Goal: Task Accomplishment & Management: Manage account settings

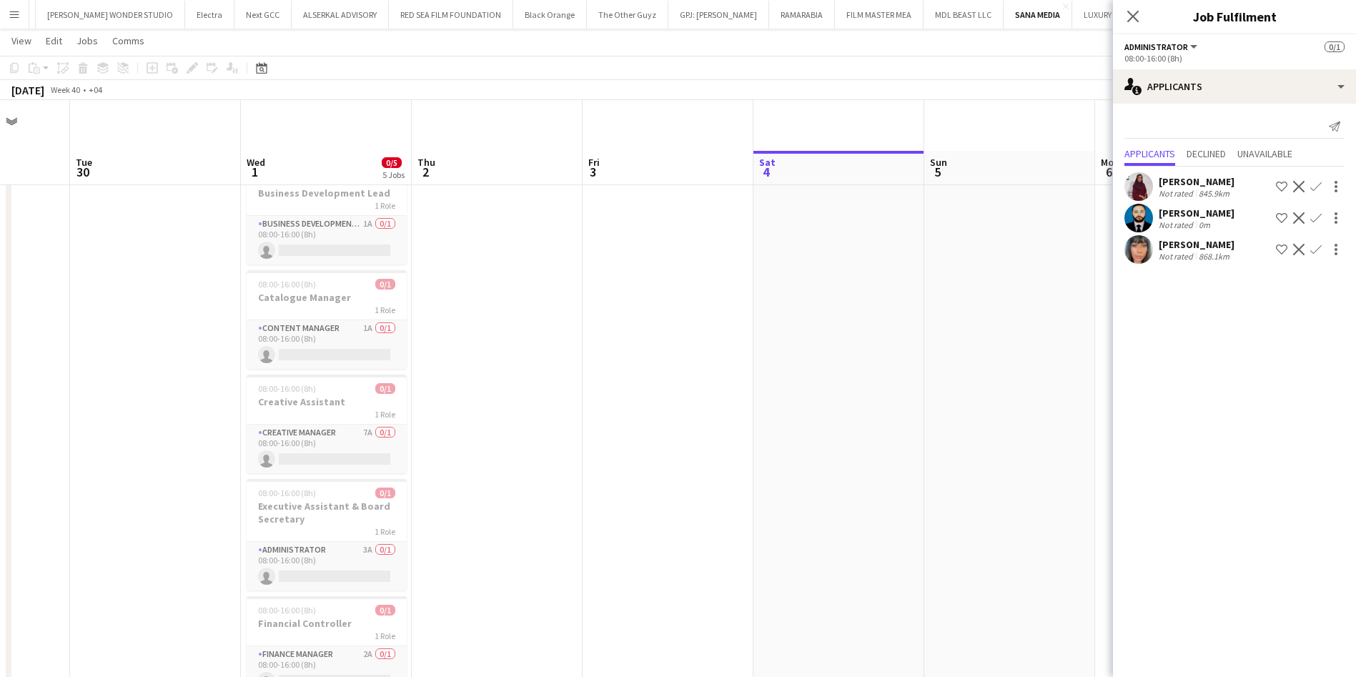
scroll to position [89, 0]
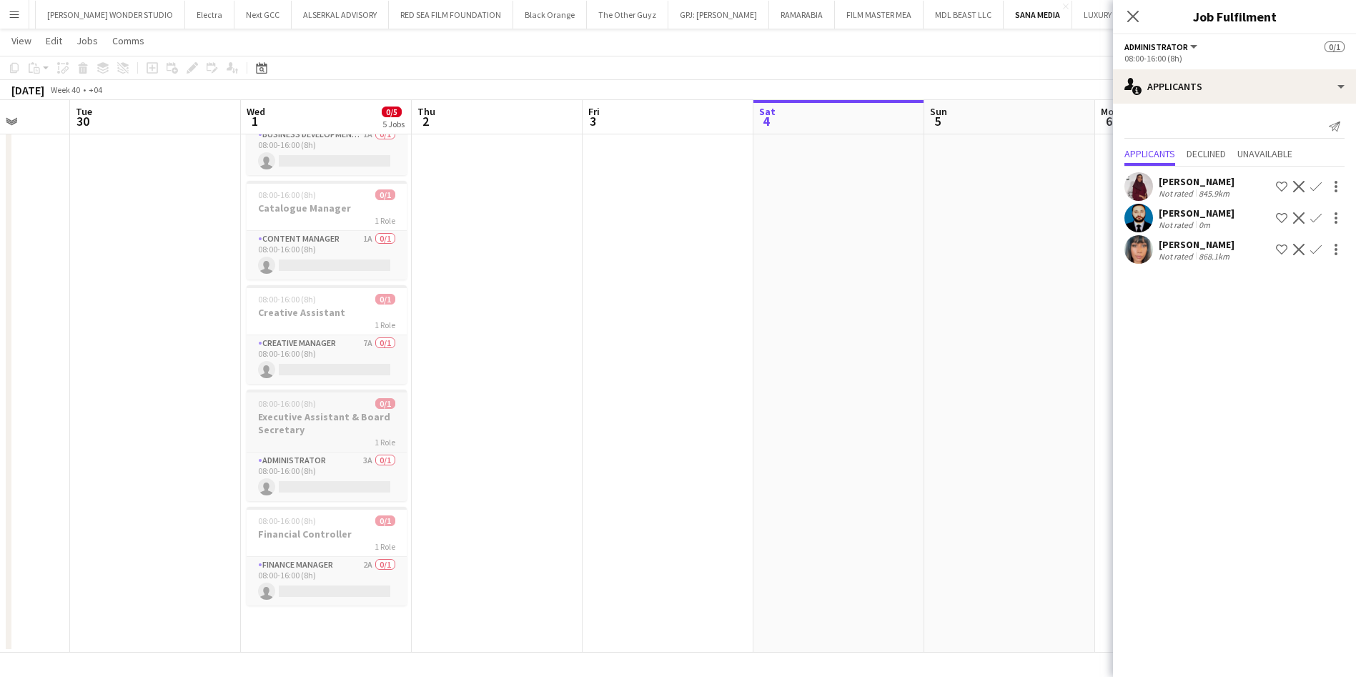
click at [307, 421] on h3 "Executive Assistant & Board Secretary" at bounding box center [327, 423] width 160 height 26
click at [634, 360] on app-date-cell at bounding box center [668, 362] width 171 height 582
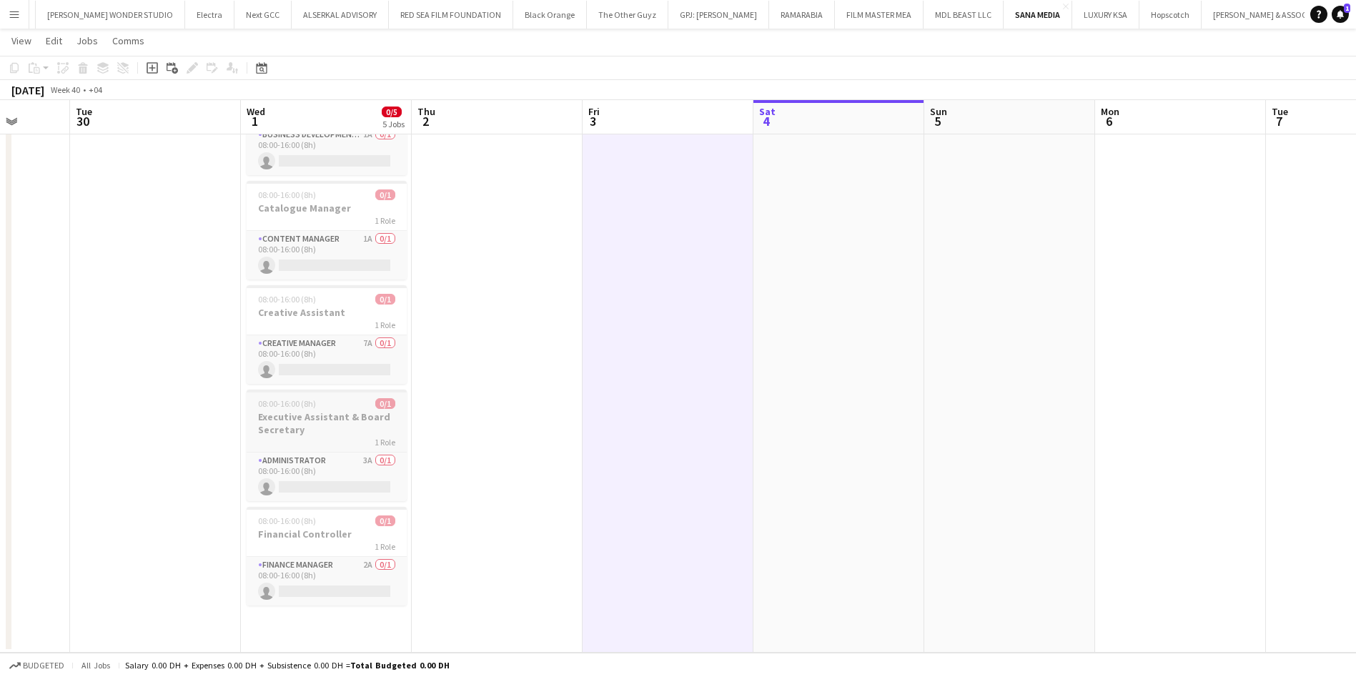
click at [366, 419] on h3 "Executive Assistant & Board Secretary" at bounding box center [327, 423] width 160 height 26
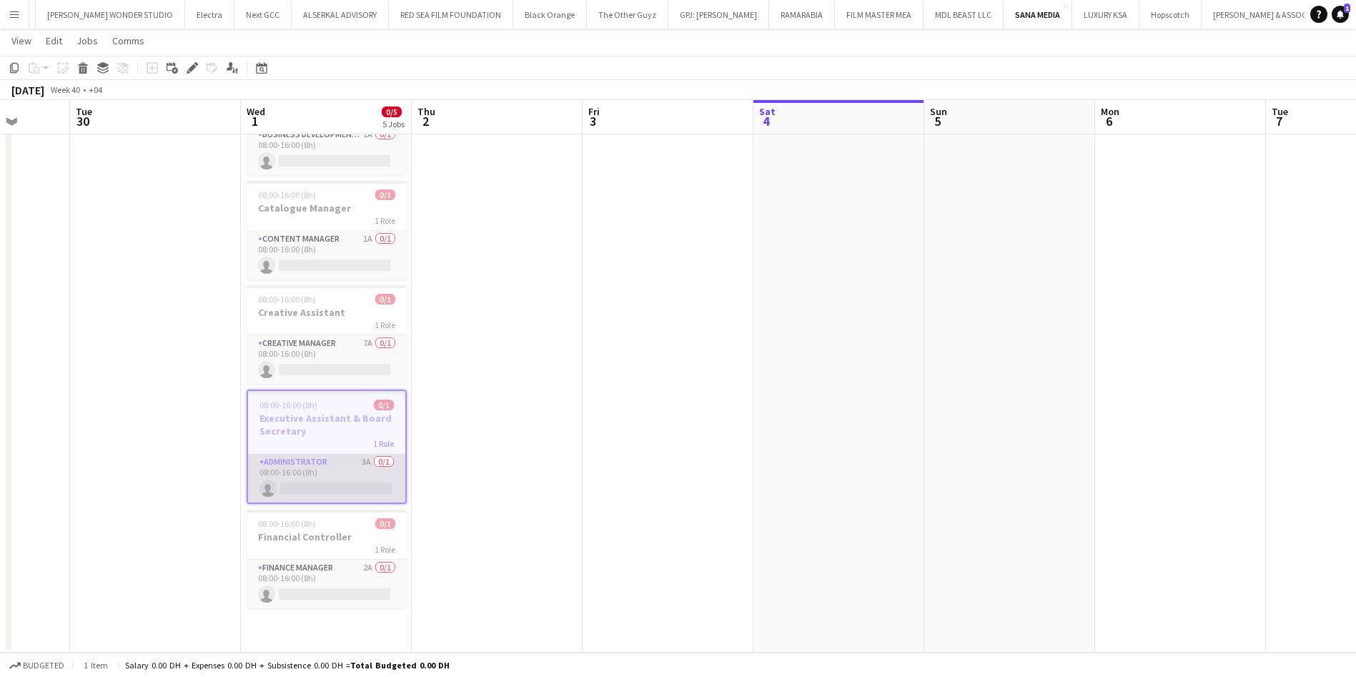
click at [336, 458] on app-card-role "Administrator 3A 0/1 08:00-16:00 (8h) single-neutral-actions" at bounding box center [326, 478] width 157 height 49
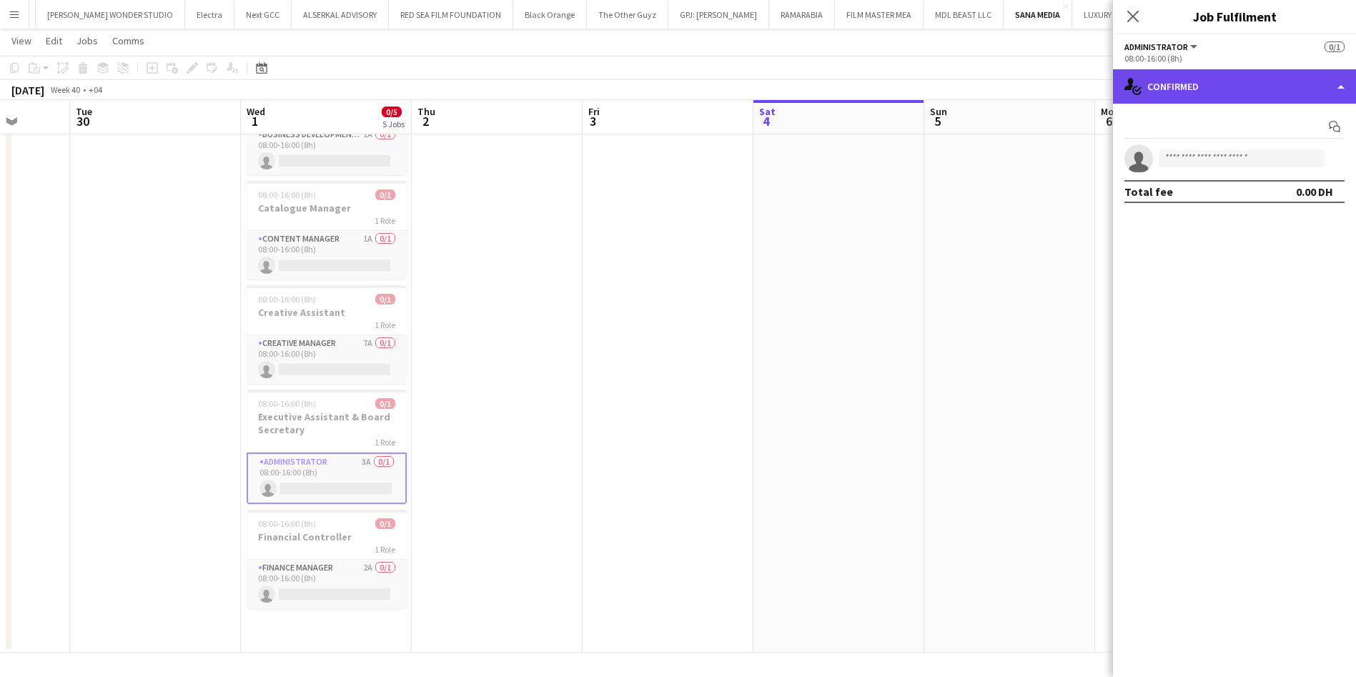
click at [1192, 89] on div "single-neutral-actions-check-2 Confirmed" at bounding box center [1234, 86] width 243 height 34
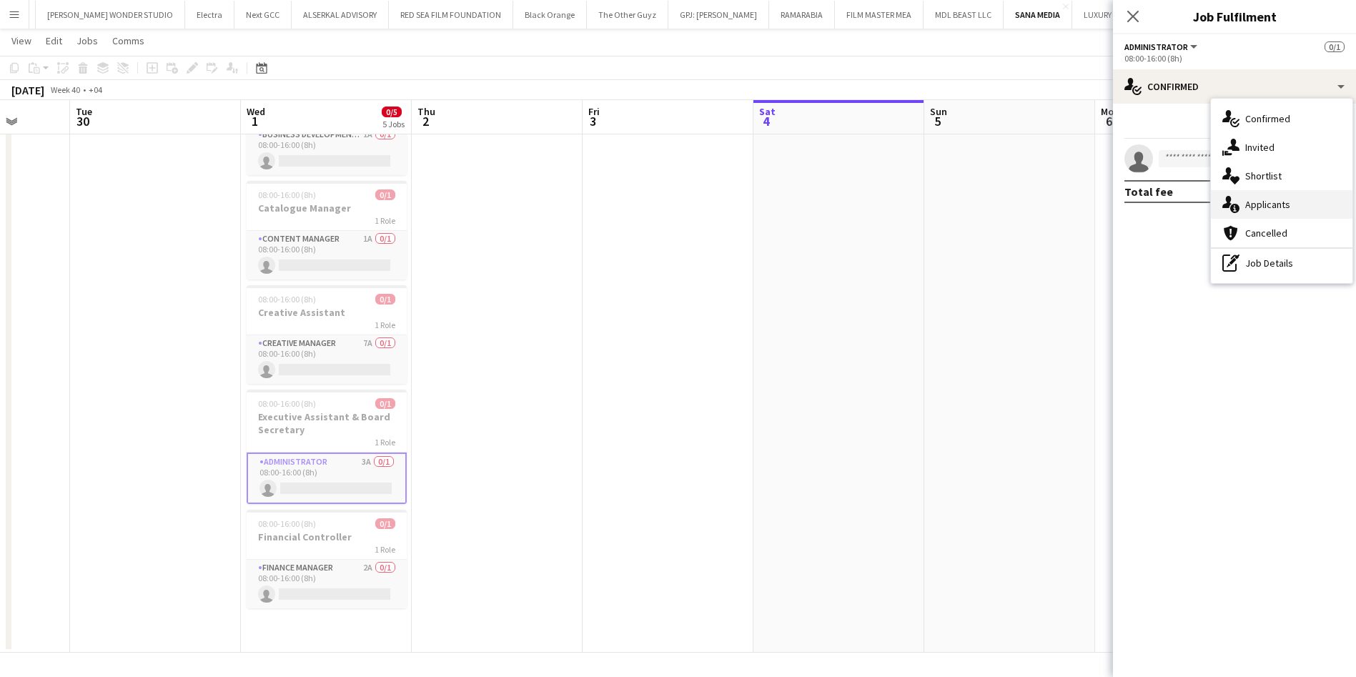
click at [1247, 209] on span "Applicants" at bounding box center [1267, 204] width 45 height 13
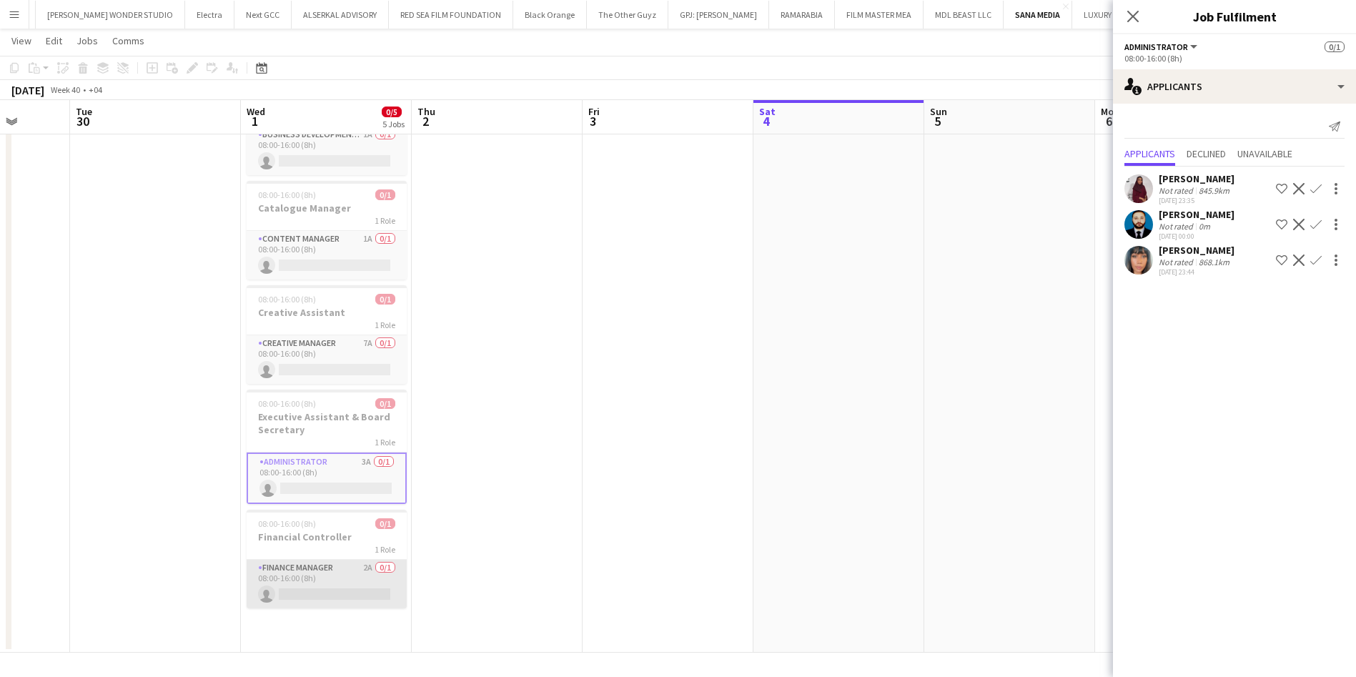
click at [326, 566] on app-card-role "Finance Manager 2A 0/1 08:00-16:00 (8h) single-neutral-actions" at bounding box center [327, 584] width 160 height 49
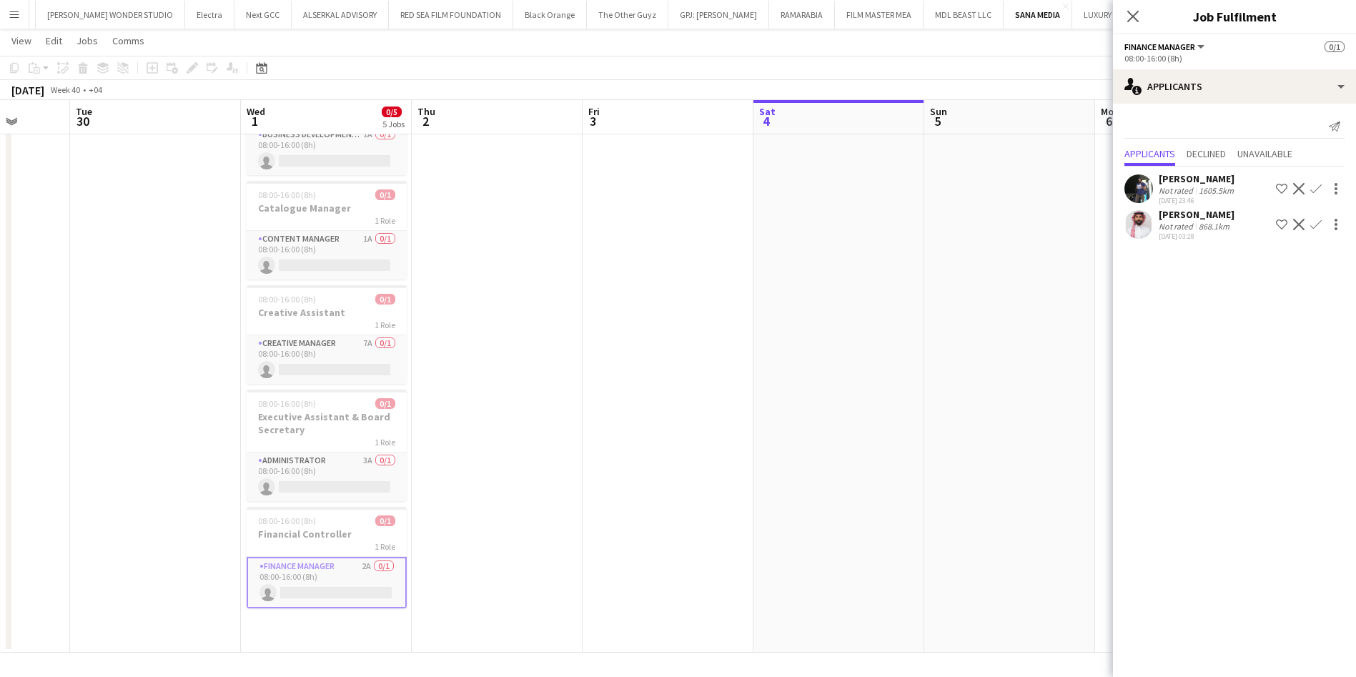
click at [1131, 187] on app-user-avatar at bounding box center [1138, 188] width 29 height 29
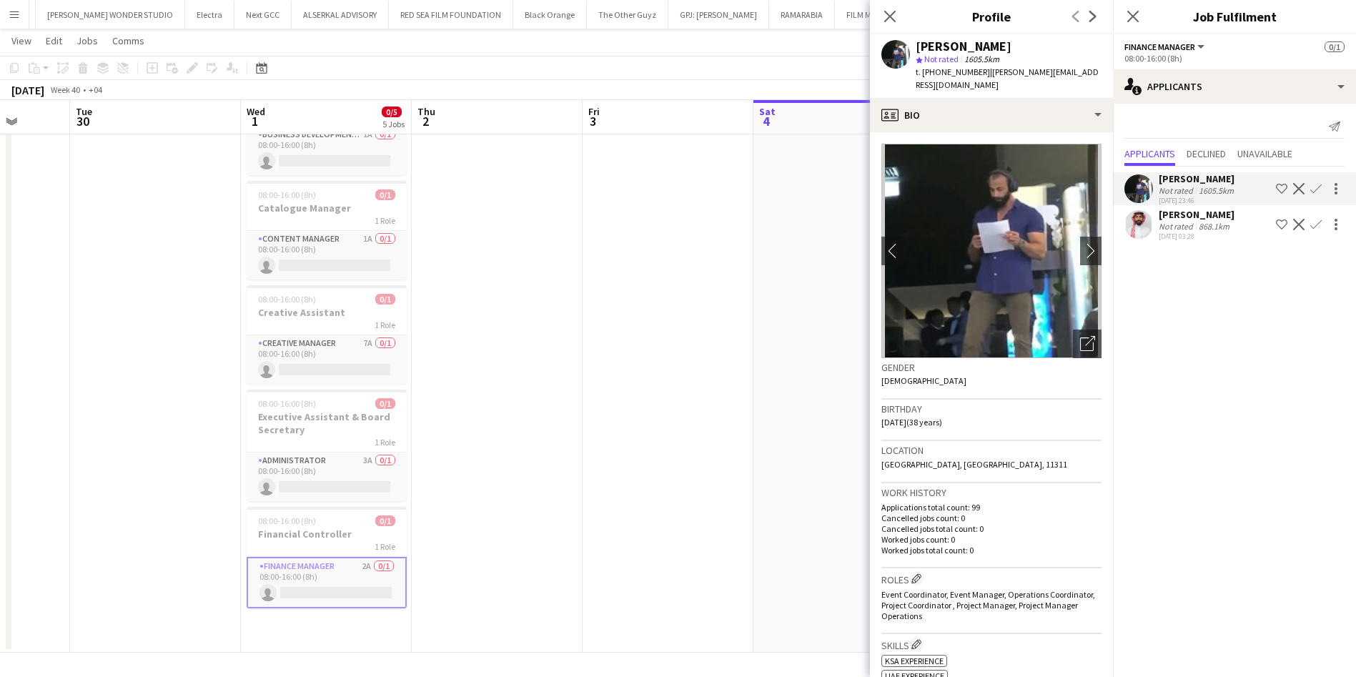
click at [1137, 222] on app-user-avatar at bounding box center [1138, 224] width 29 height 29
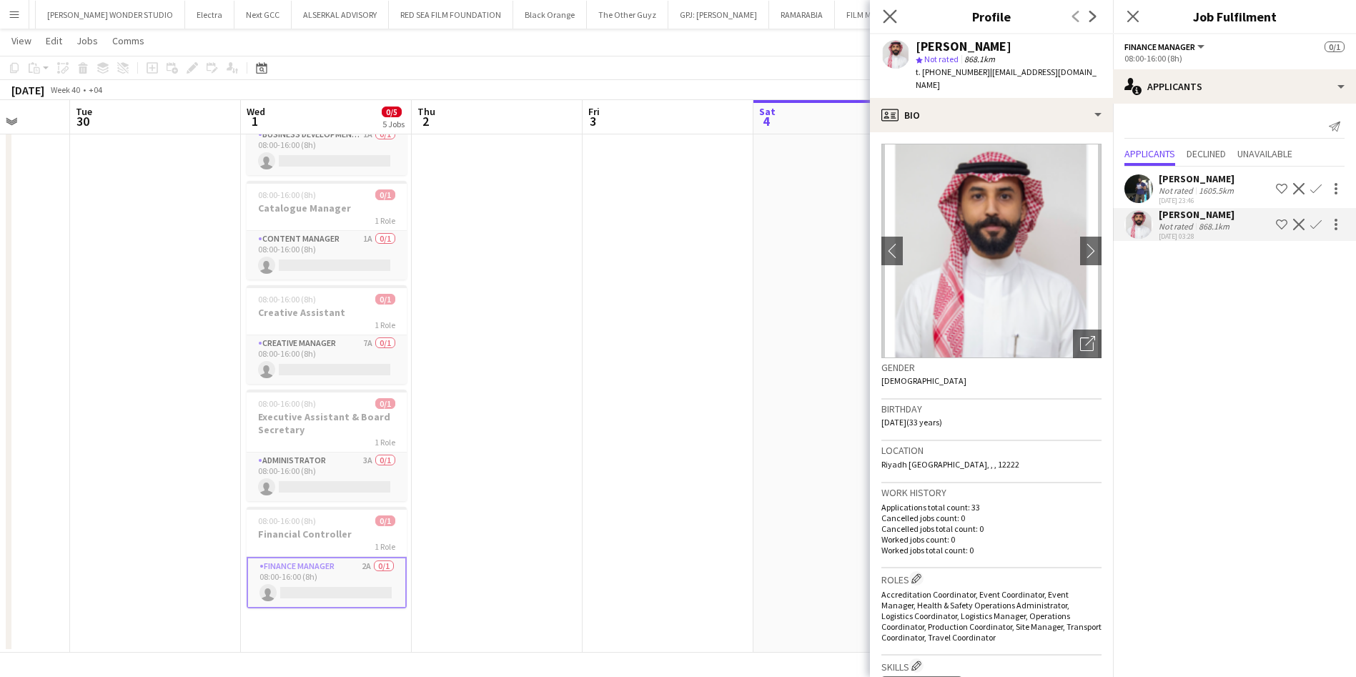
click at [897, 23] on app-icon "Close pop-in" at bounding box center [890, 16] width 21 height 21
